Goal: Task Accomplishment & Management: Use online tool/utility

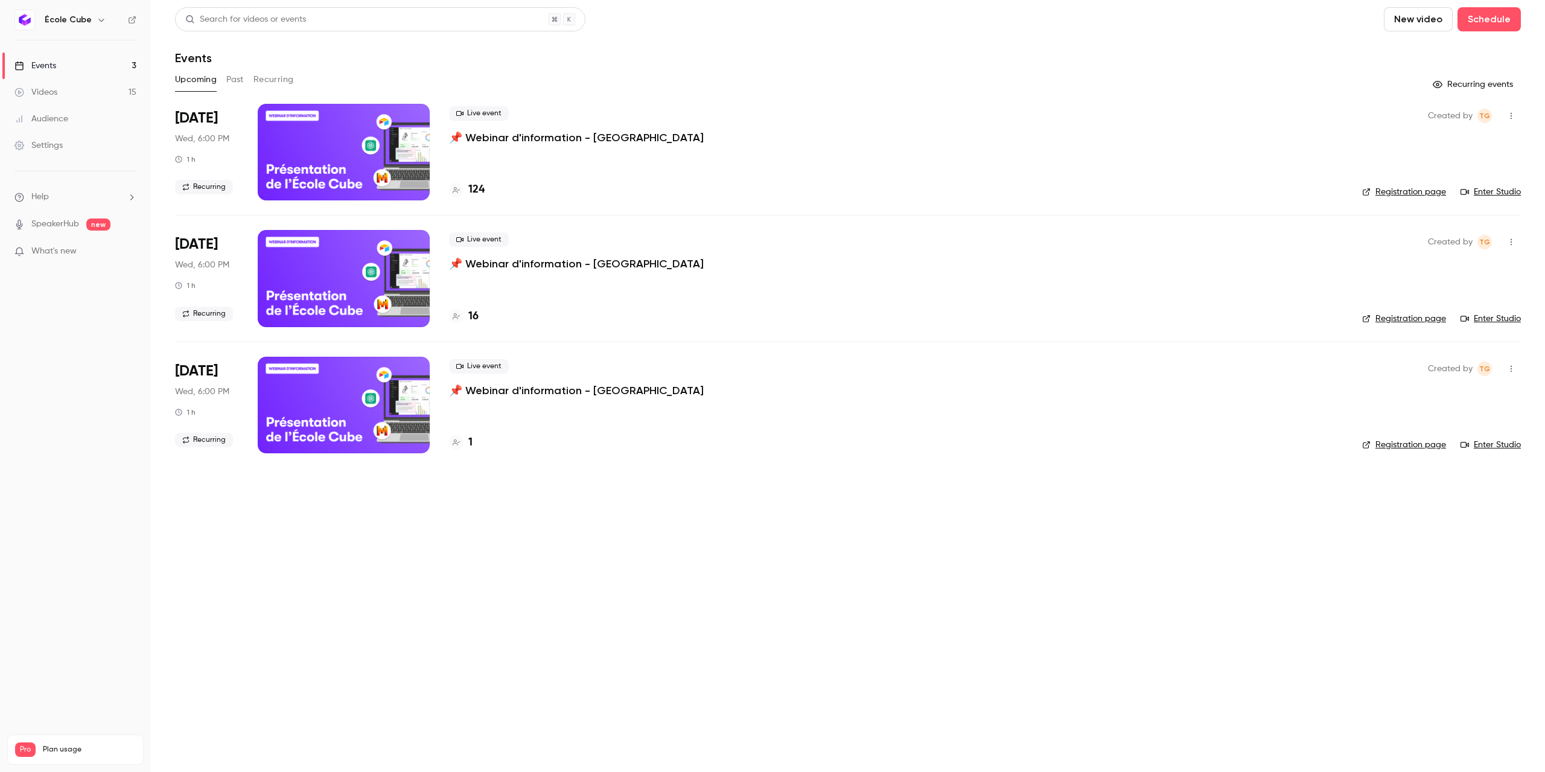
click at [468, 142] on p "📌 Webinar d'information - [GEOGRAPHIC_DATA]" at bounding box center [576, 137] width 255 height 14
click at [1505, 191] on link "Enter Studio" at bounding box center [1490, 192] width 60 height 12
